Goal: Task Accomplishment & Management: Complete application form

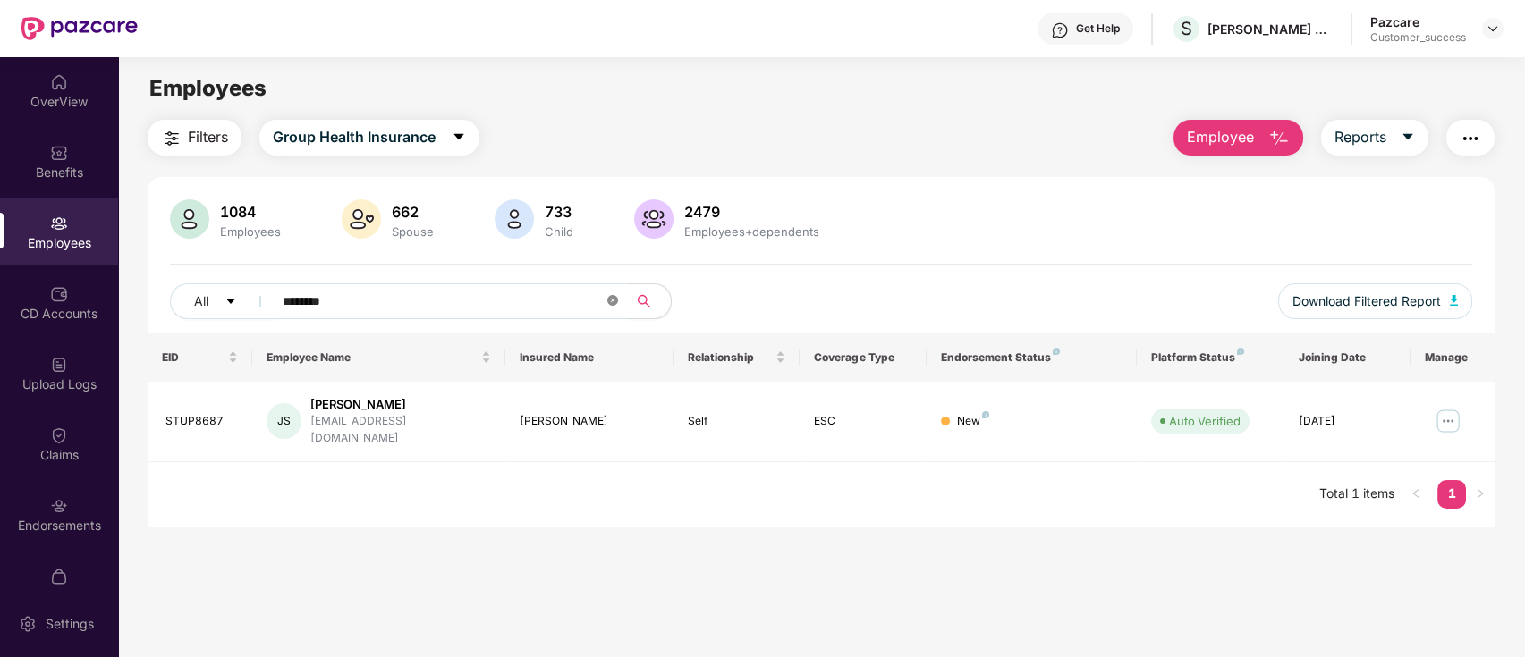
click at [609, 301] on icon "close-circle" at bounding box center [612, 300] width 11 height 11
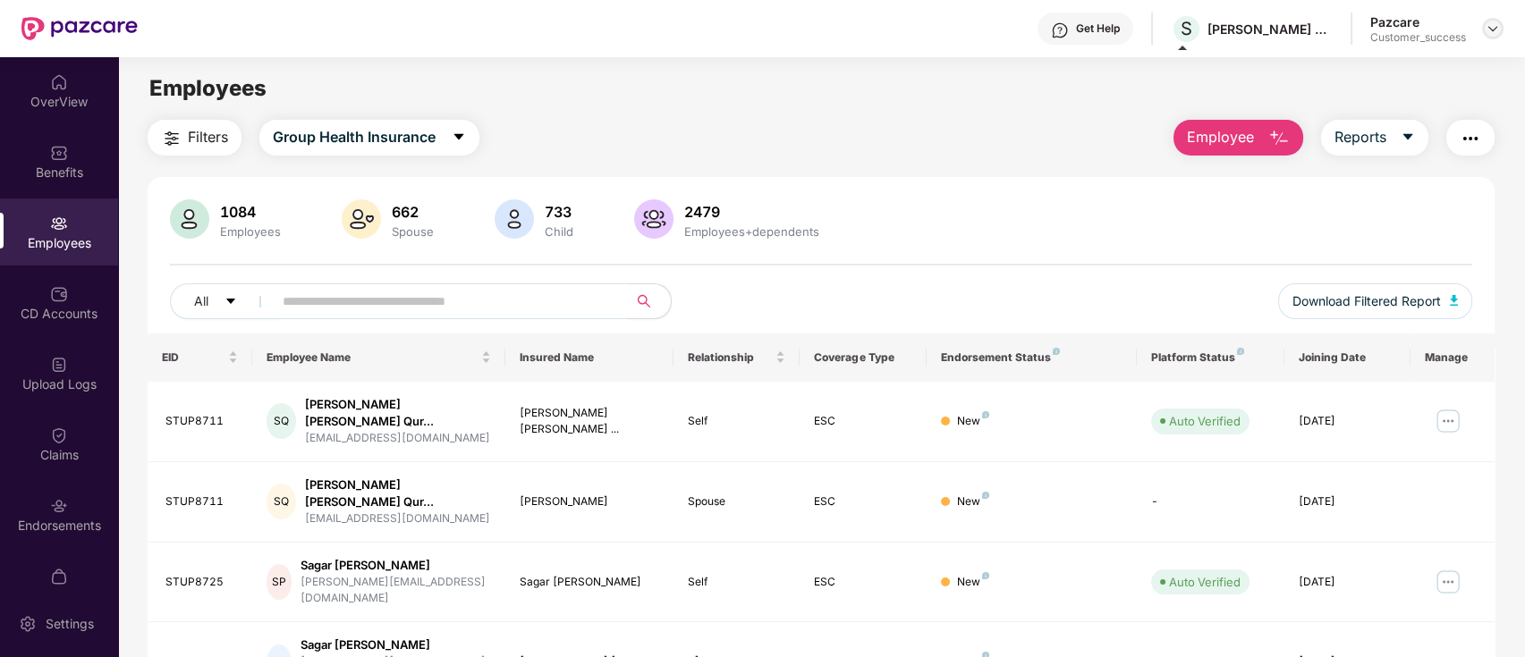
click at [1489, 23] on img at bounding box center [1493, 28] width 14 height 14
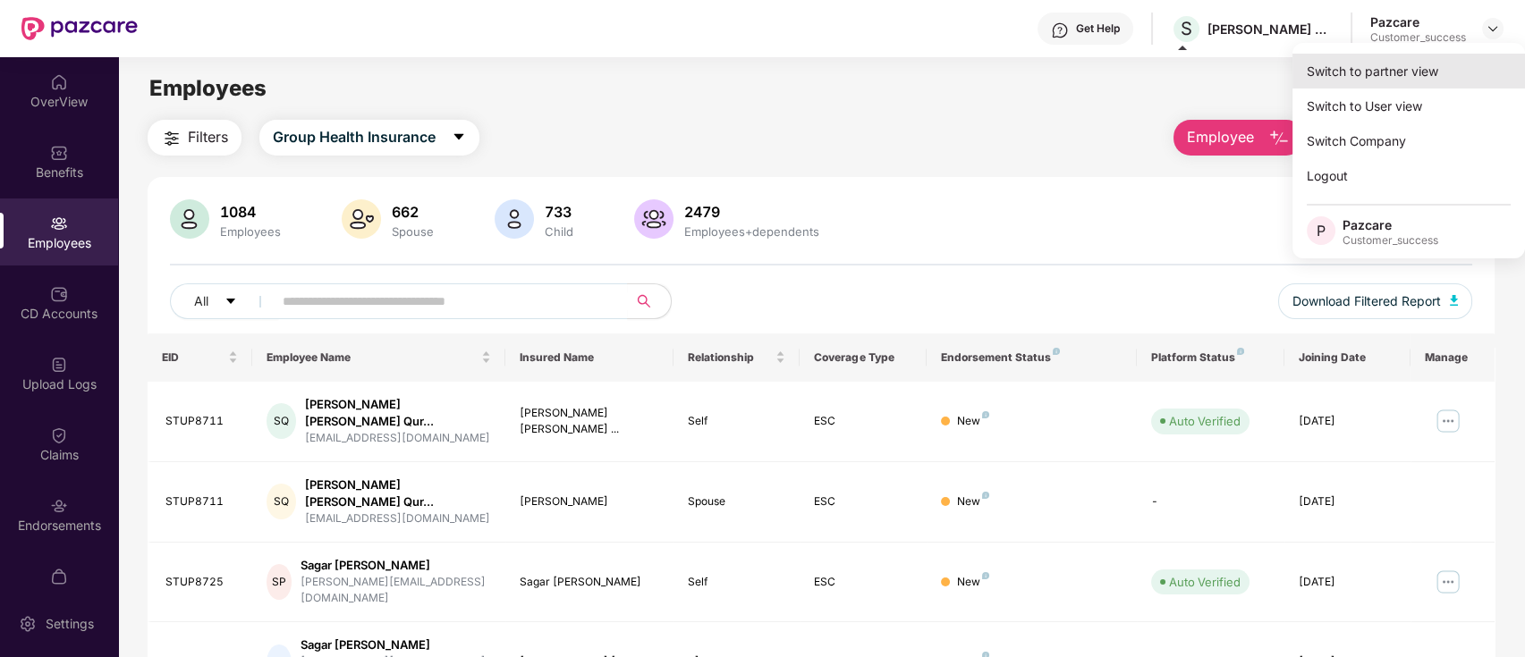
click at [1386, 86] on div "Switch to partner view" at bounding box center [1408, 71] width 233 height 35
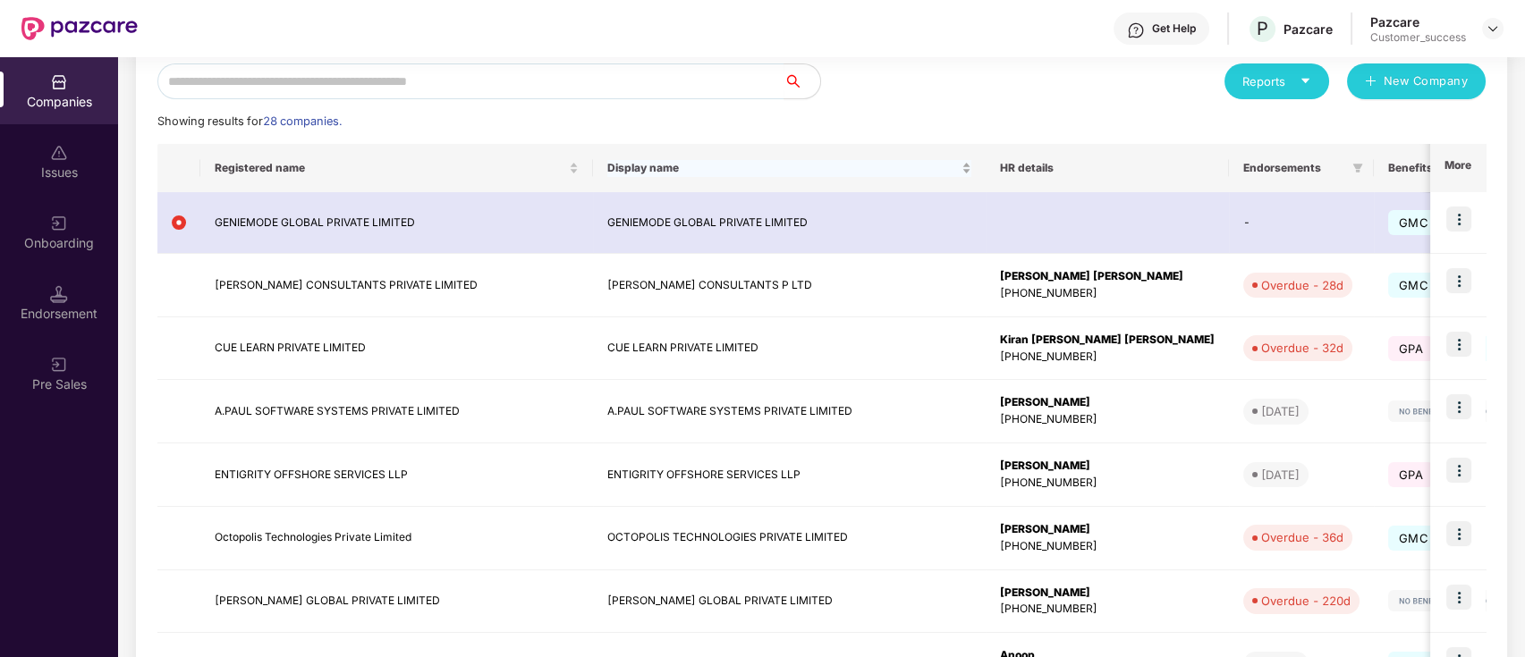
scroll to position [202, 0]
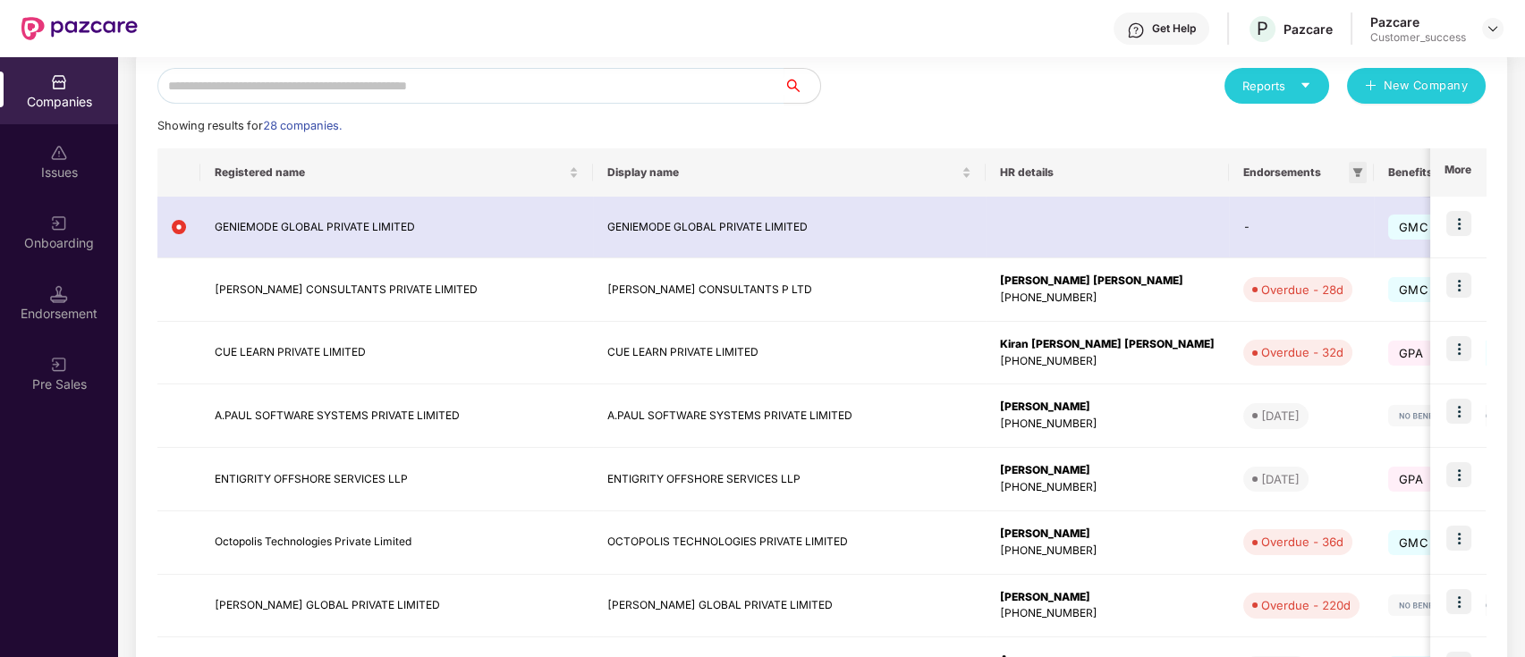
click at [1349, 173] on span at bounding box center [1358, 172] width 18 height 21
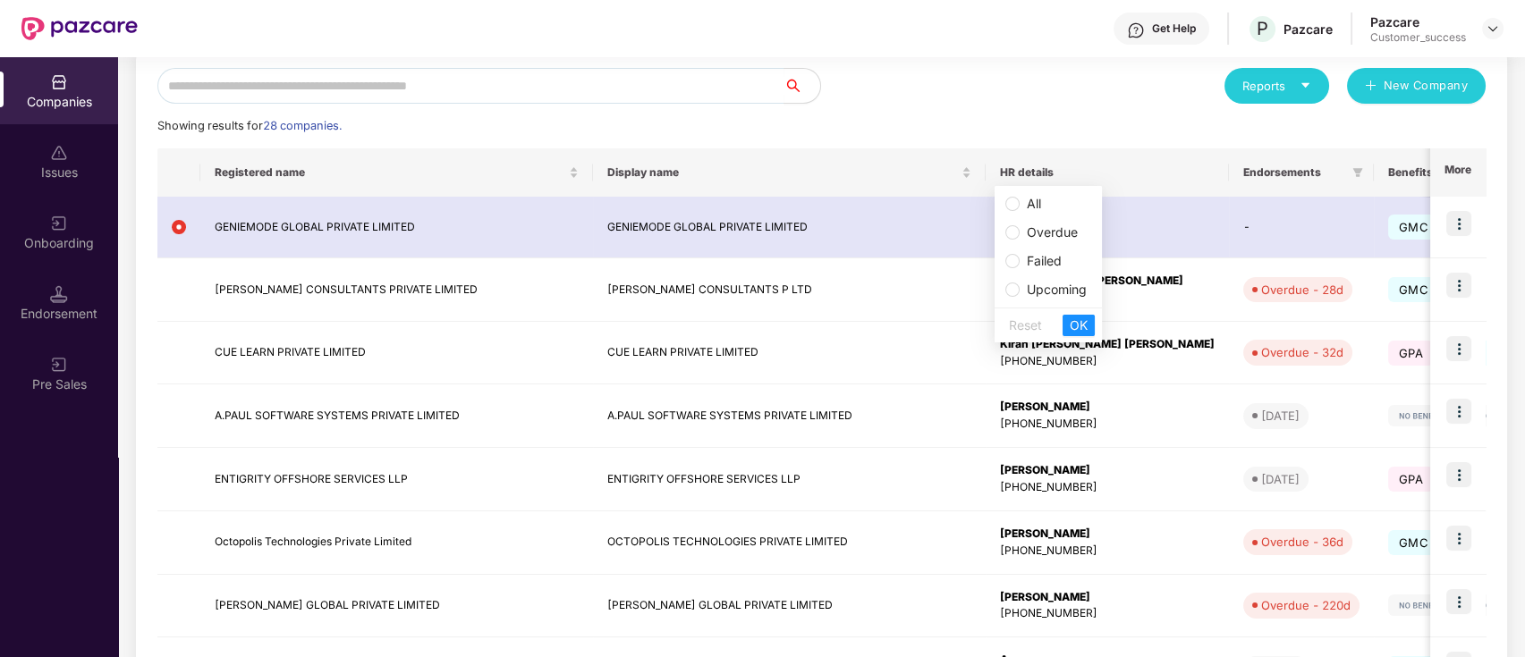
click at [1043, 230] on span "Overdue" at bounding box center [1052, 231] width 51 height 15
click at [1085, 331] on span "OK" at bounding box center [1079, 326] width 18 height 20
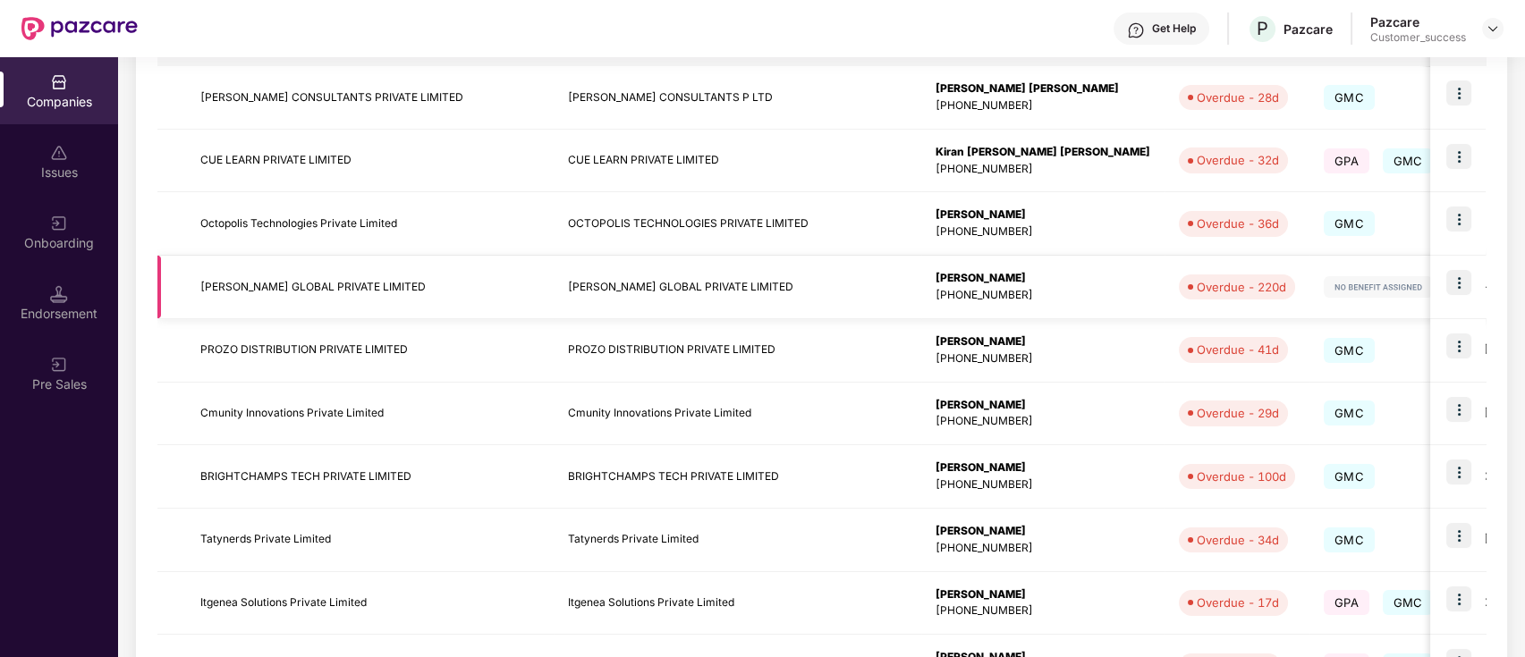
scroll to position [387, 0]
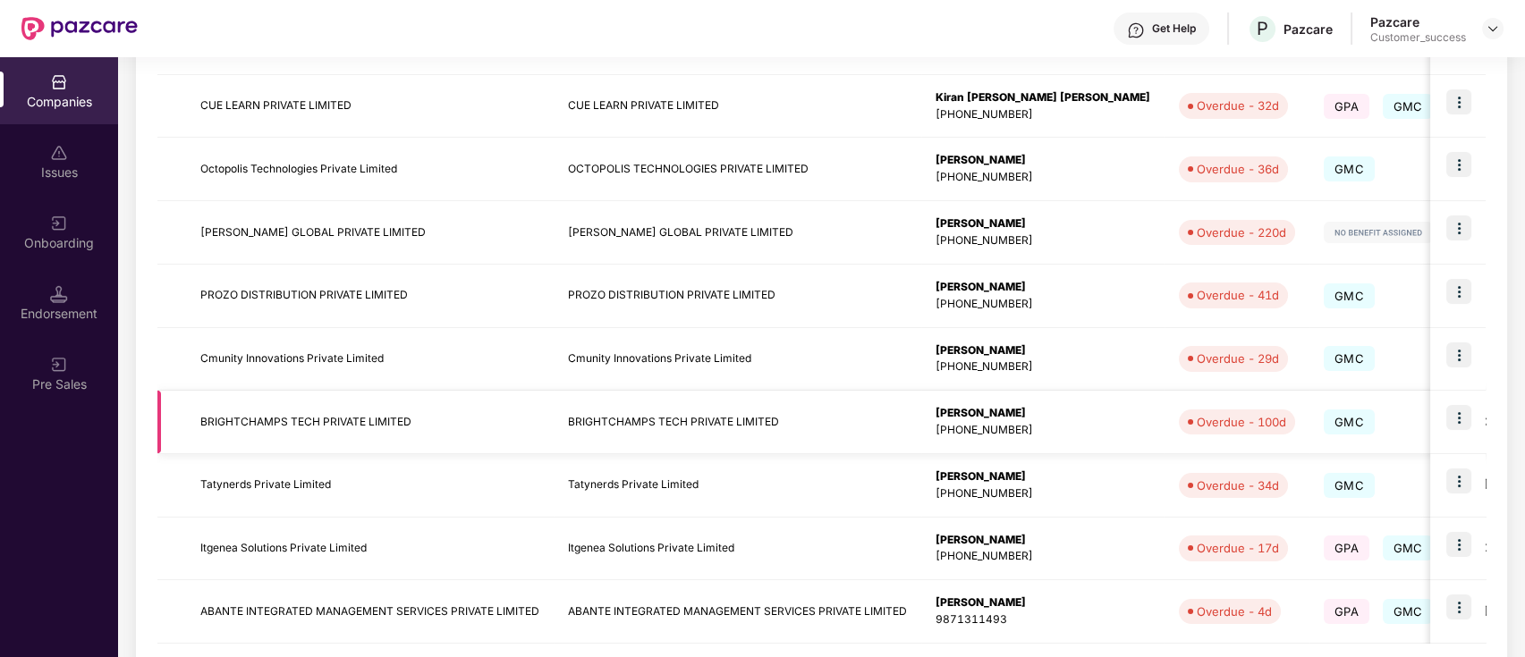
click at [1197, 421] on div "Overdue - 100d" at bounding box center [1241, 422] width 89 height 18
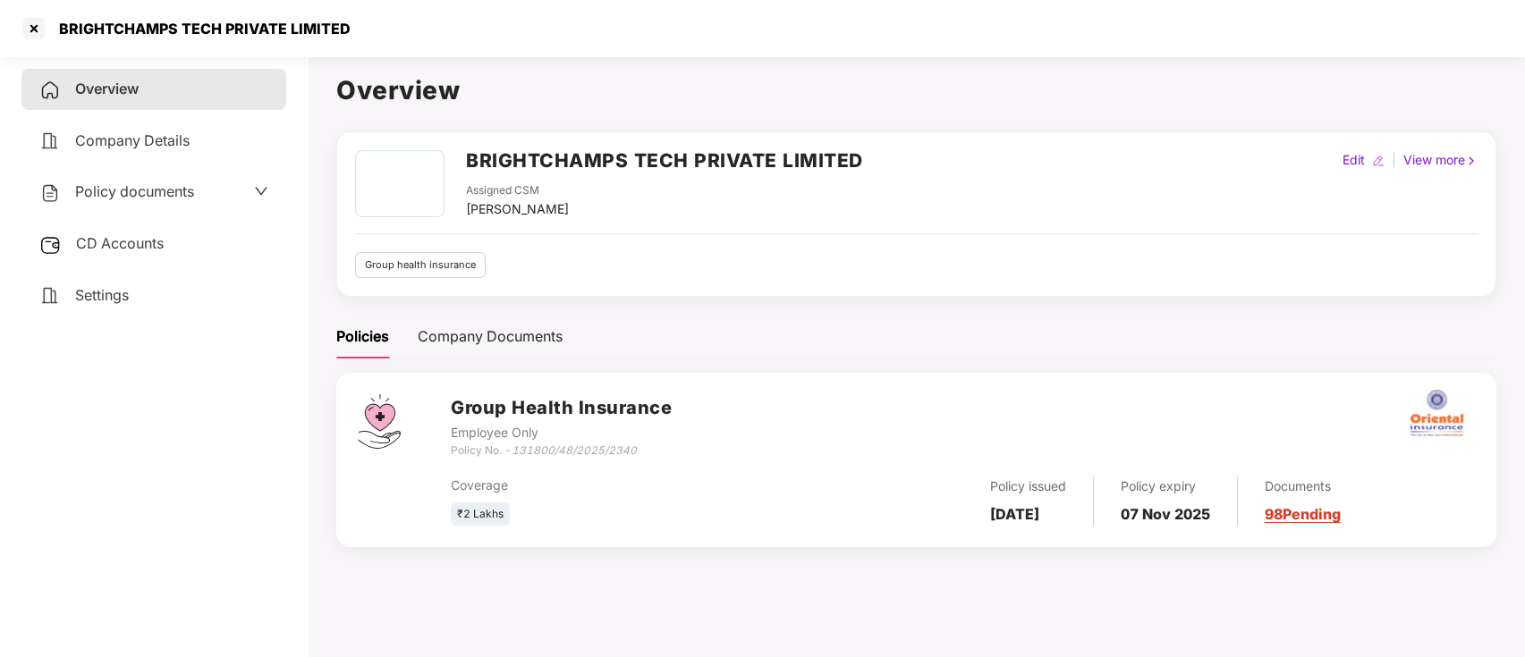
click at [1317, 514] on link "98 Pending" at bounding box center [1303, 514] width 76 height 18
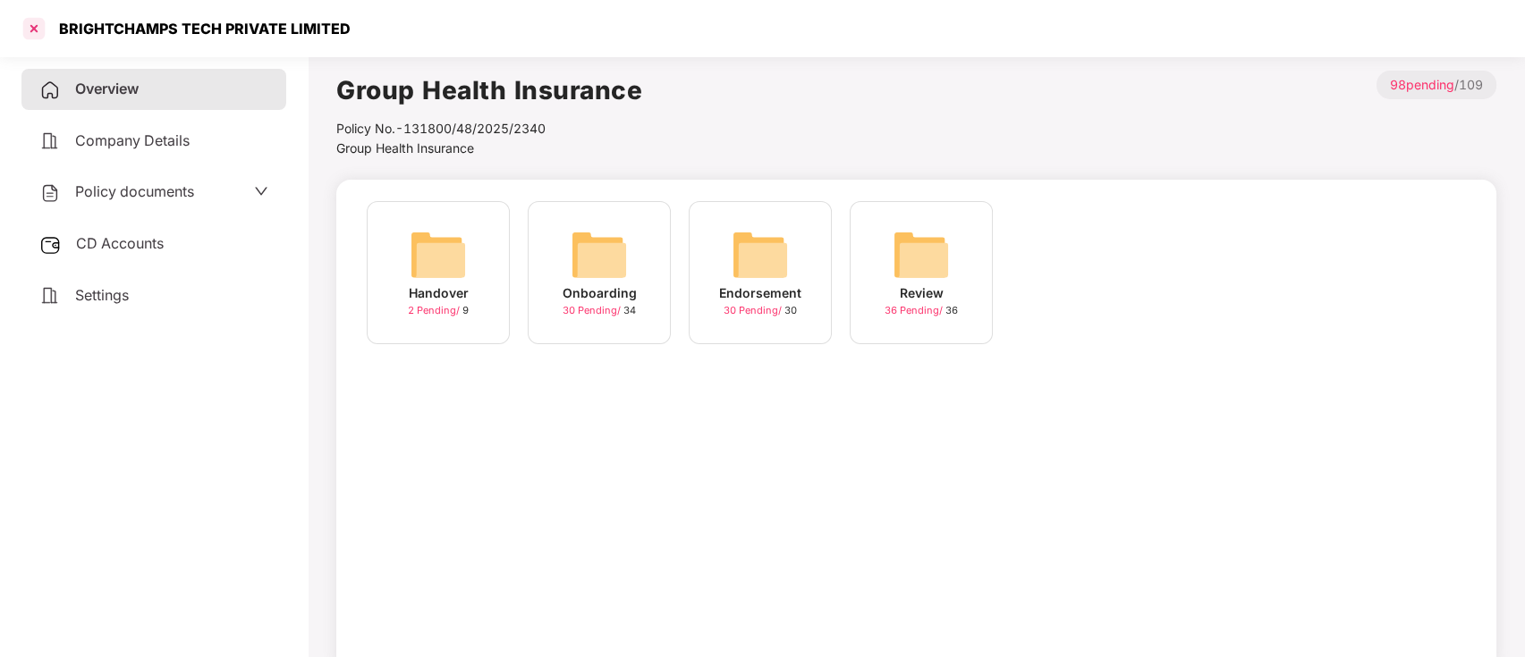
click at [38, 25] on div at bounding box center [34, 28] width 29 height 29
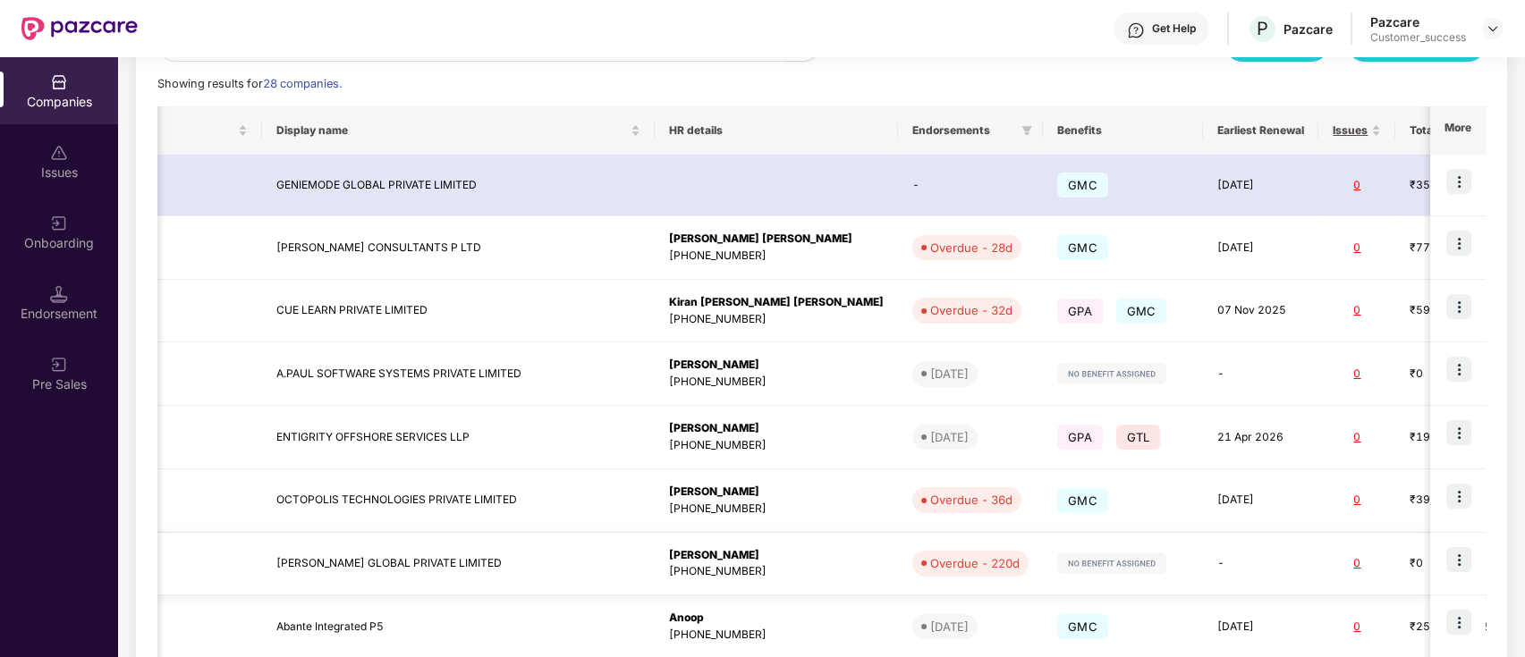
scroll to position [0, 329]
click at [404, 325] on td "CUE LEARN PRIVATE LIMITED" at bounding box center [460, 311] width 393 height 63
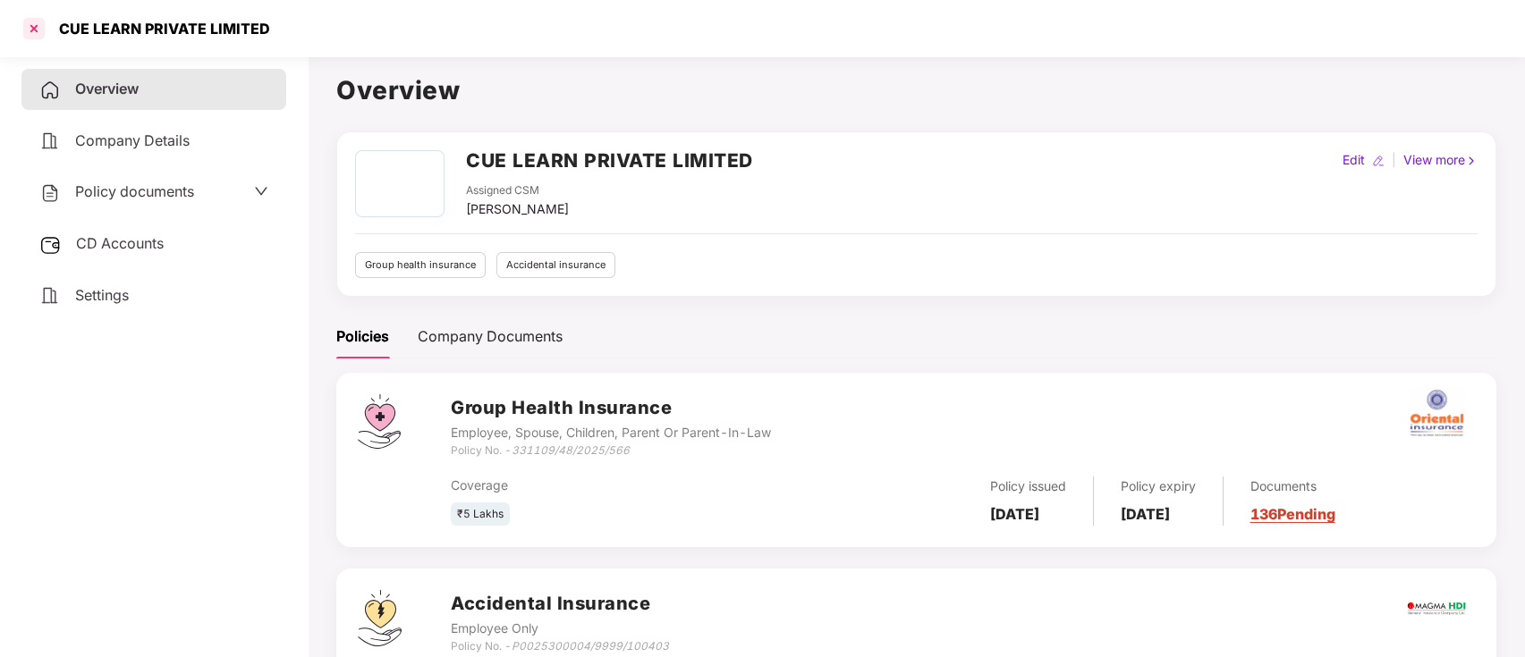
click at [38, 18] on div at bounding box center [34, 28] width 29 height 29
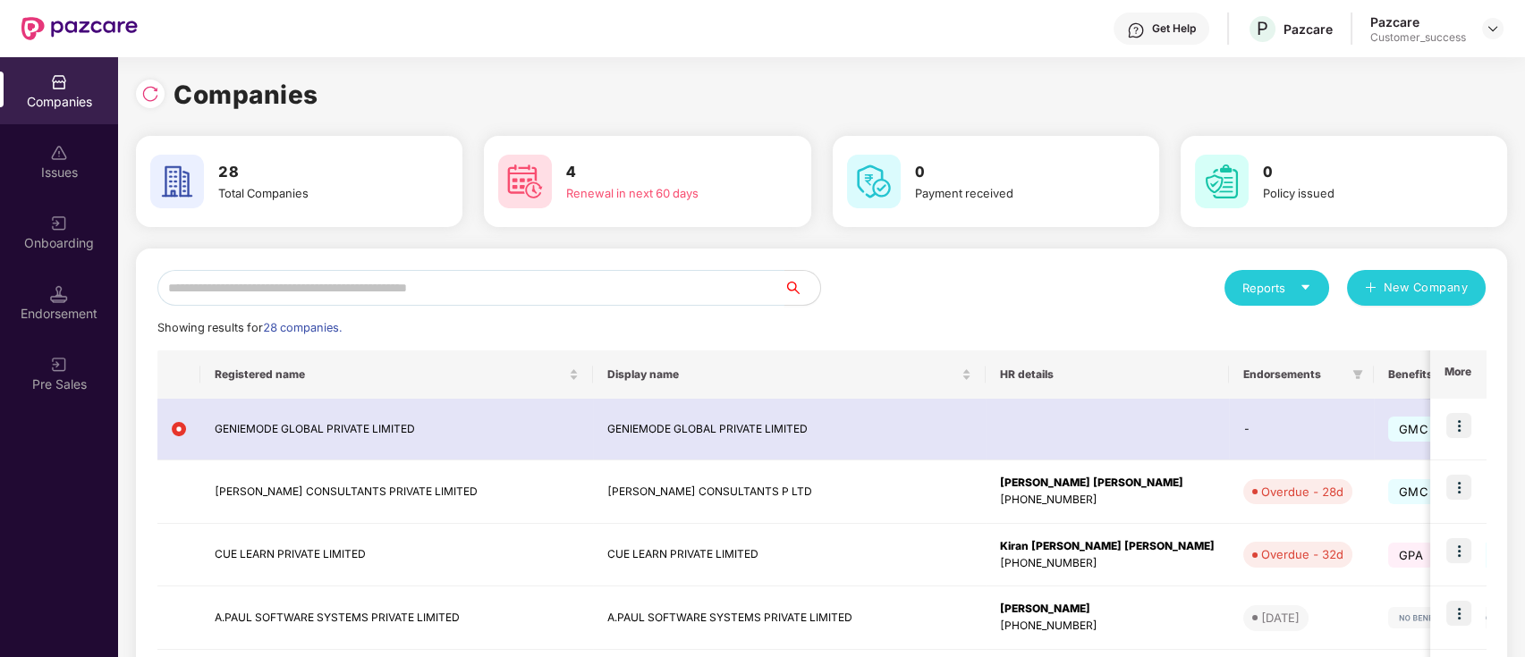
click at [465, 290] on input "text" at bounding box center [470, 288] width 627 height 36
click at [1460, 546] on img at bounding box center [1458, 550] width 25 height 25
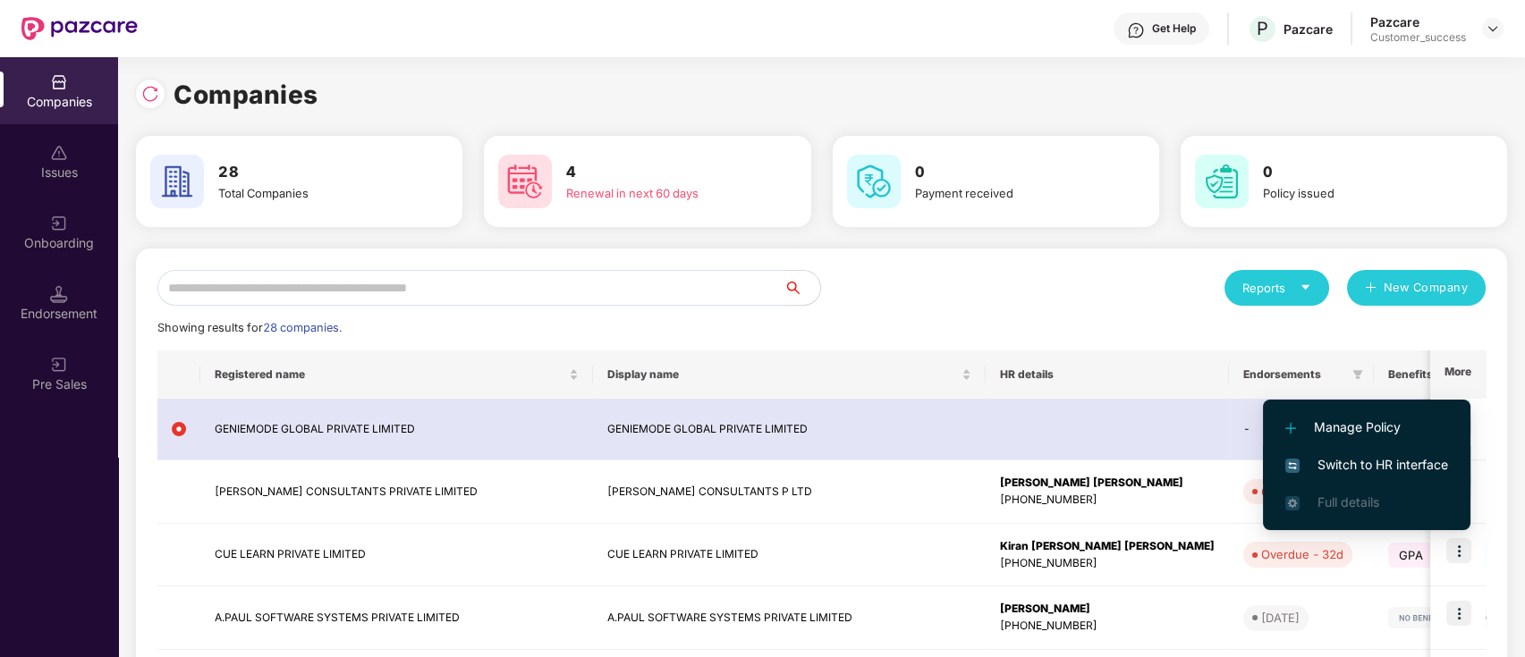
click at [1407, 459] on span "Switch to HR interface" at bounding box center [1366, 465] width 163 height 20
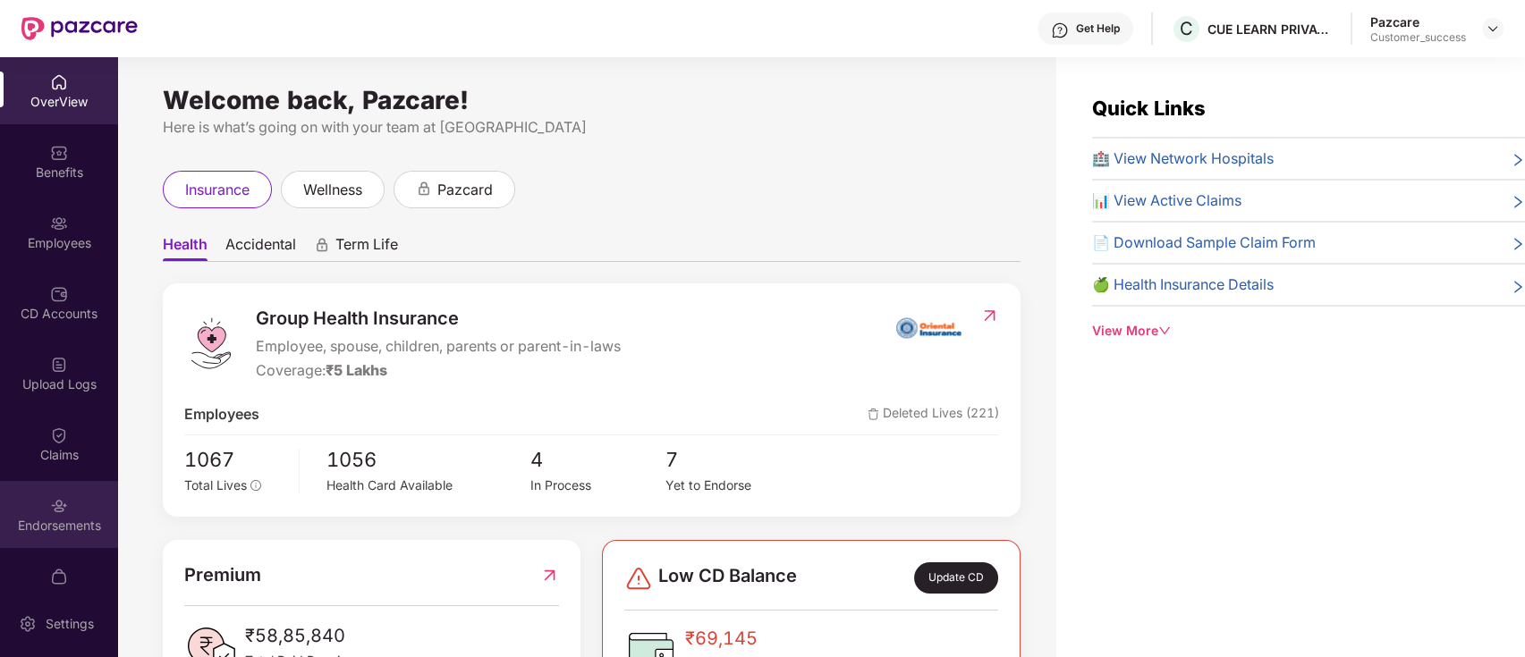
click at [72, 497] on div "Endorsements" at bounding box center [59, 514] width 118 height 67
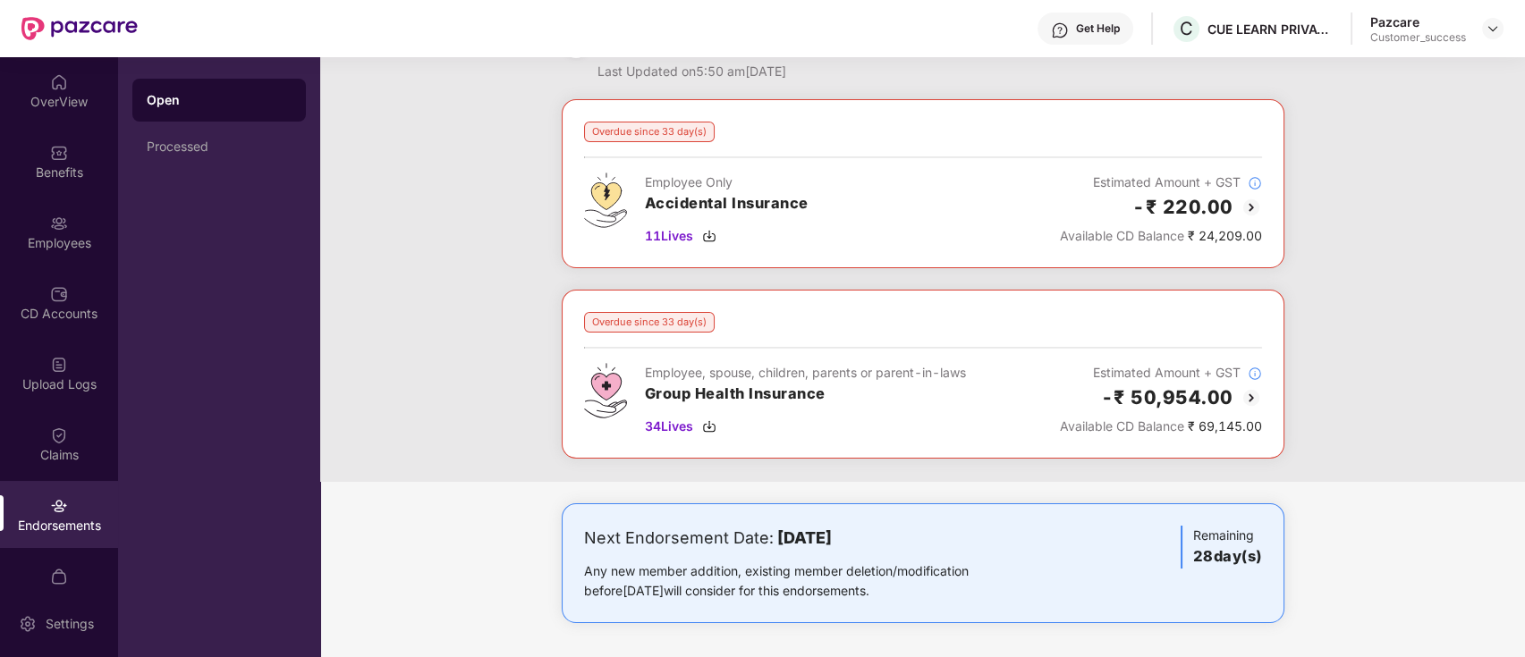
scroll to position [0, 0]
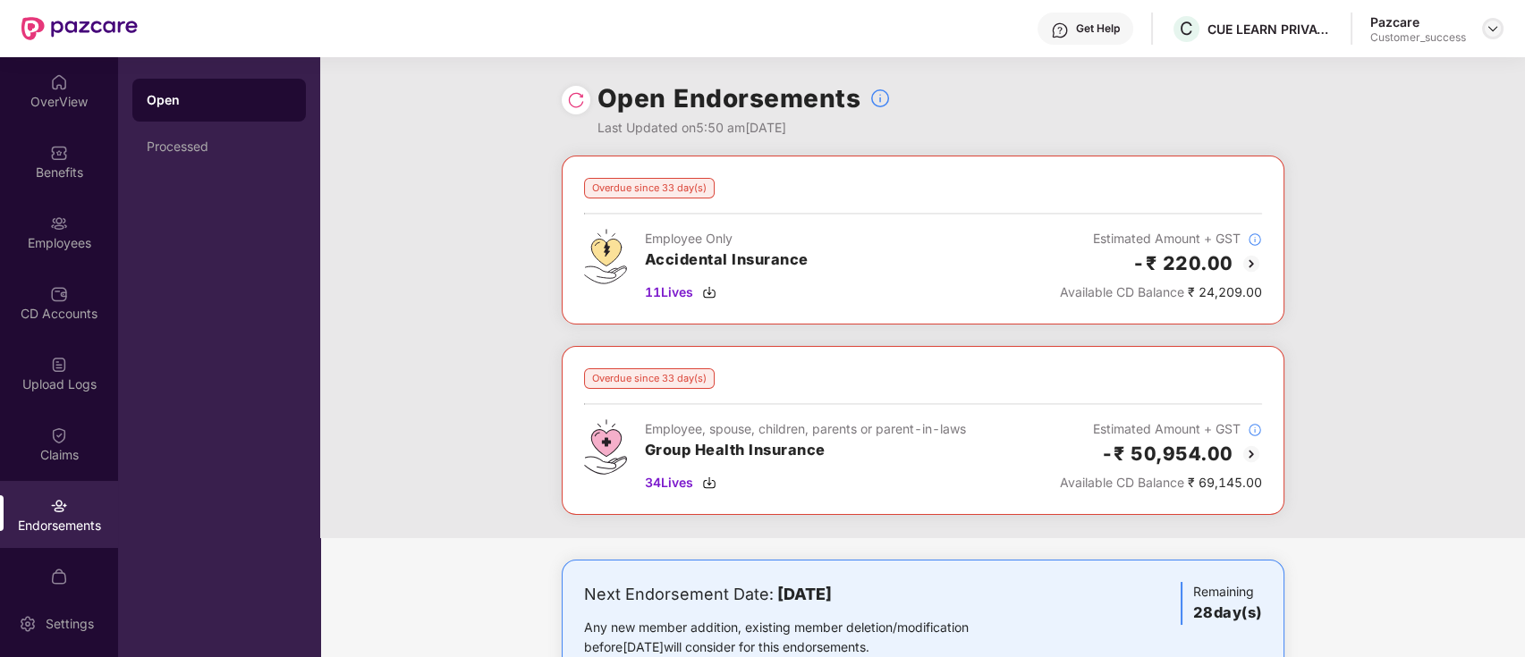
click at [1490, 34] on img at bounding box center [1493, 28] width 14 height 14
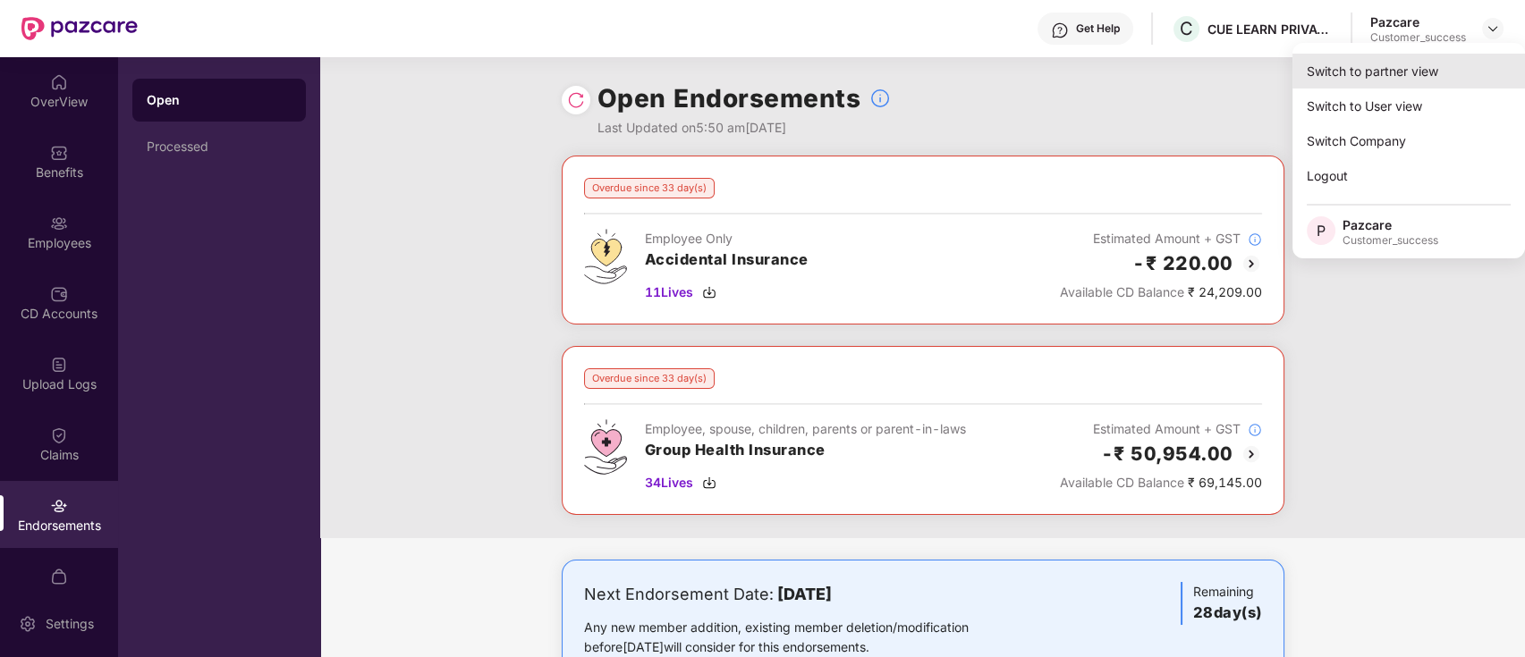
click at [1376, 85] on div "Switch to partner view" at bounding box center [1408, 71] width 233 height 35
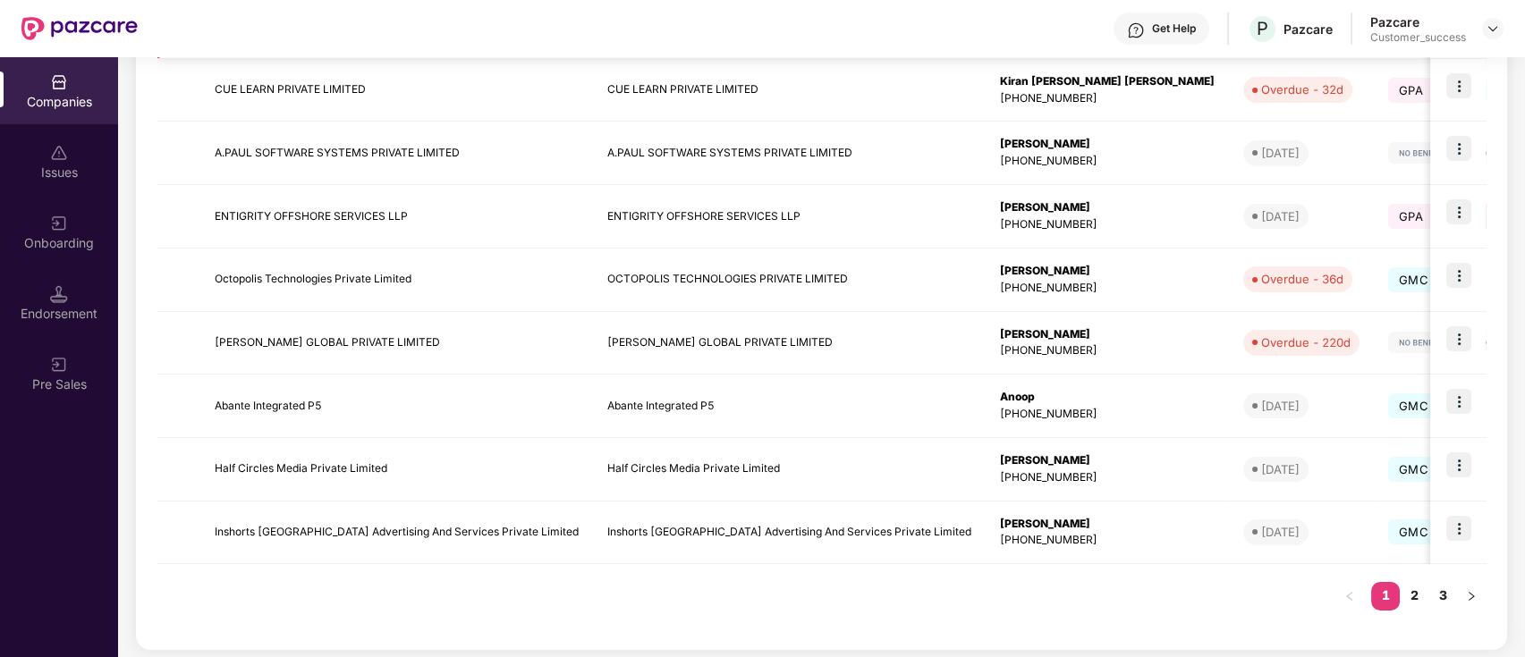
scroll to position [471, 0]
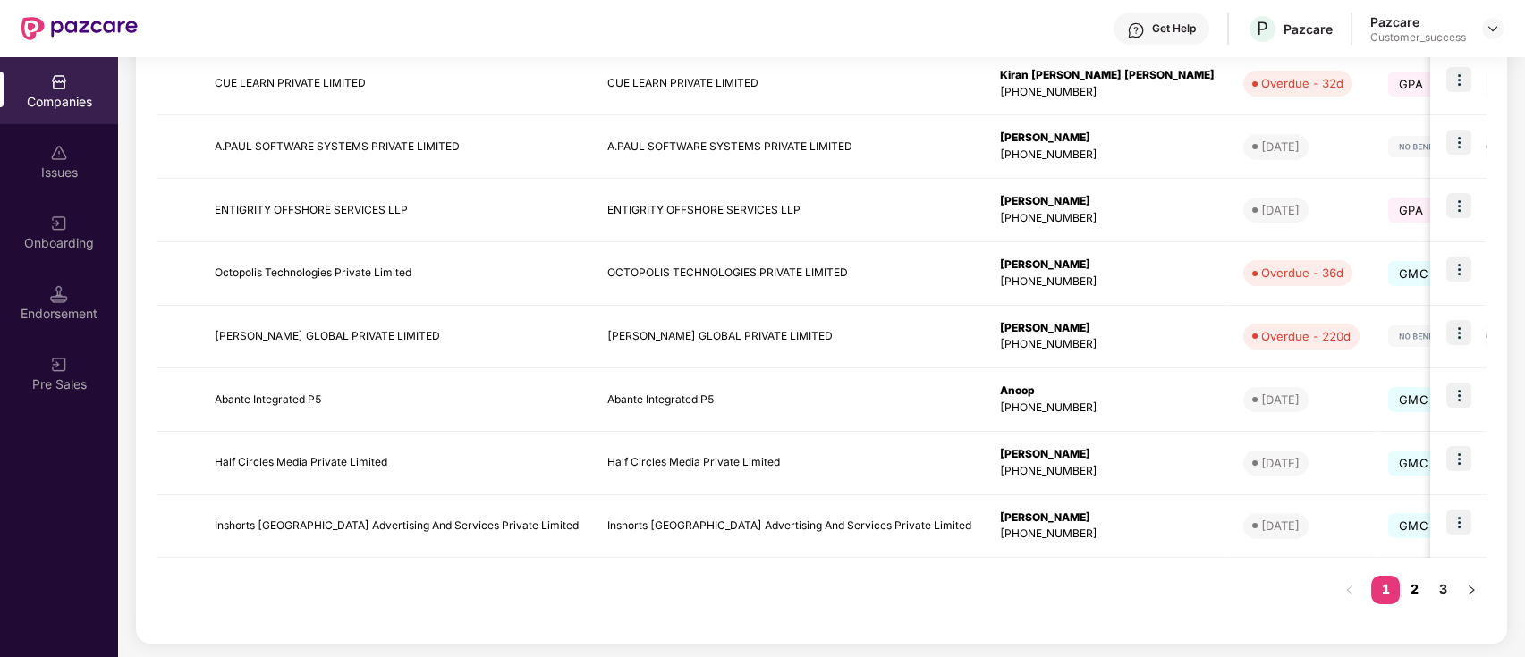
click at [1415, 597] on link "2" at bounding box center [1414, 589] width 29 height 27
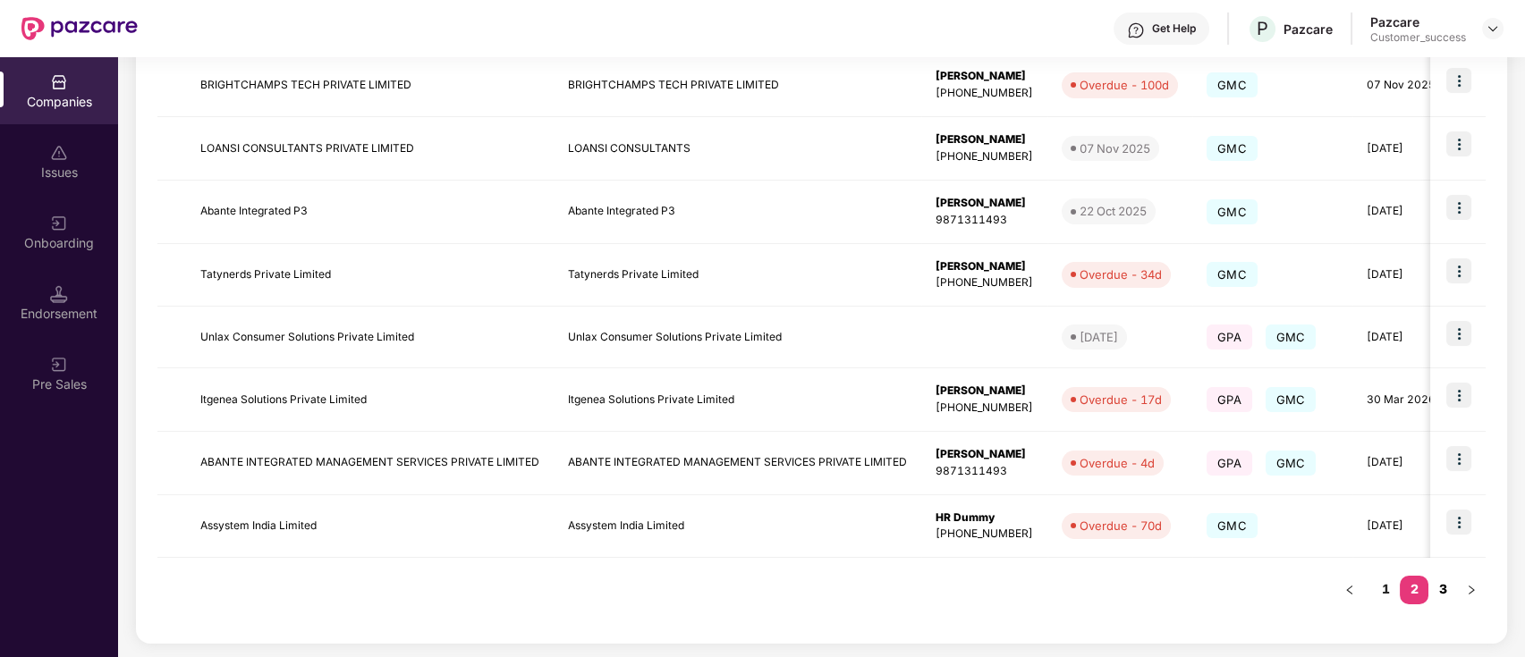
click at [1442, 590] on link "3" at bounding box center [1442, 589] width 29 height 27
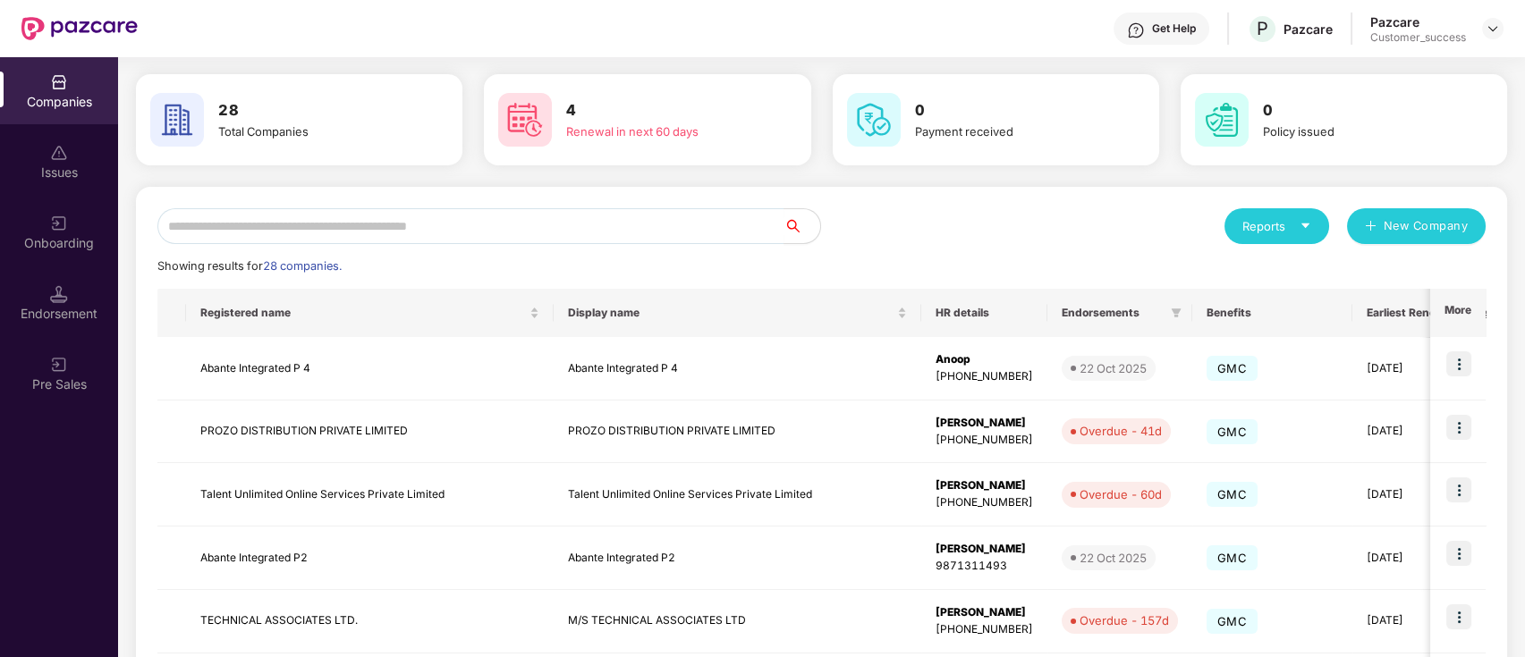
scroll to position [0, 0]
